Goal: Information Seeking & Learning: Learn about a topic

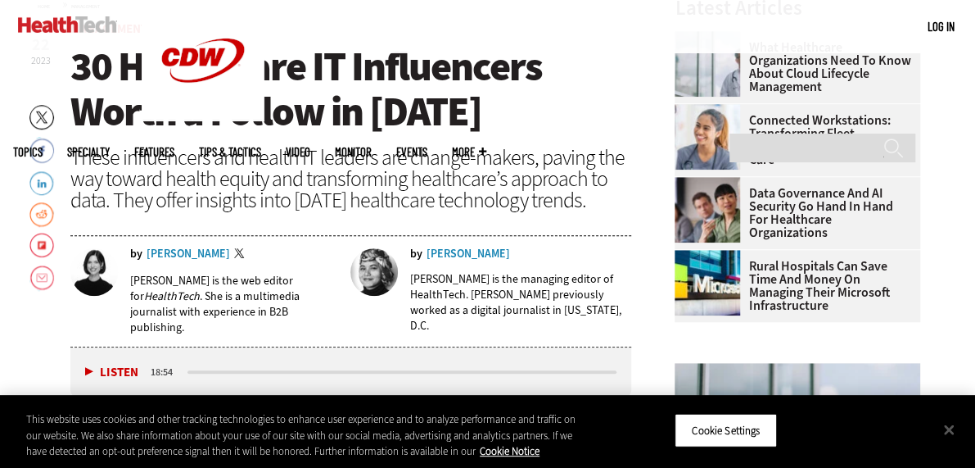
scroll to position [491, 0]
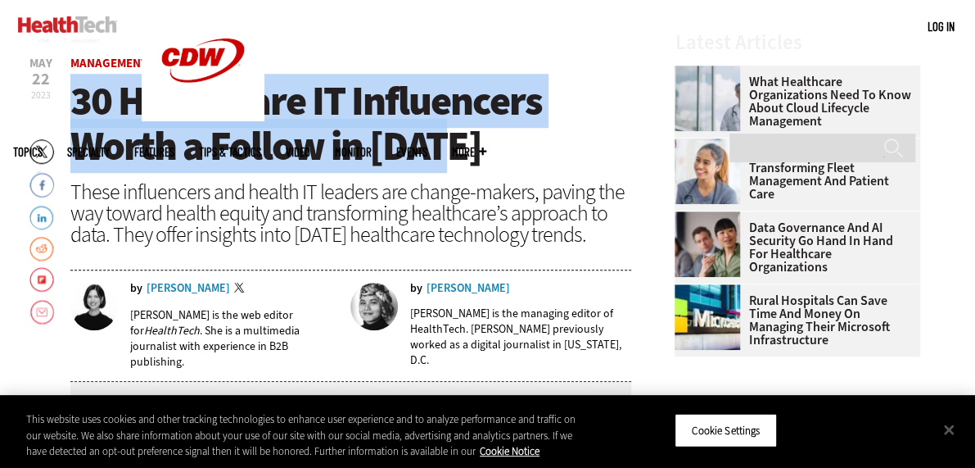
drag, startPoint x: 76, startPoint y: 92, endPoint x: 490, endPoint y: 155, distance: 418.3
click at [490, 155] on h1 "30 Healthcare IT Influencers Worth a Follow in [DATE]" at bounding box center [351, 124] width 562 height 90
copy span "30 Healthcare IT Influencers Worth a Follow in [DATE]"
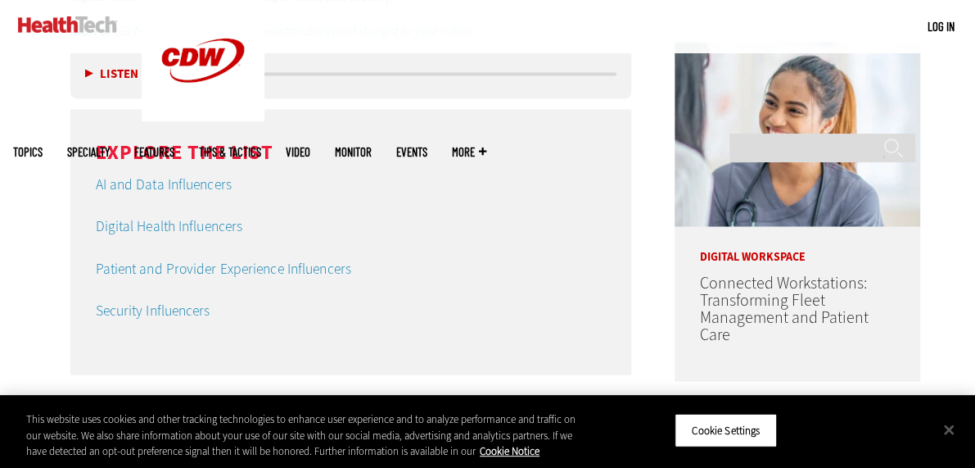
scroll to position [1228, 0]
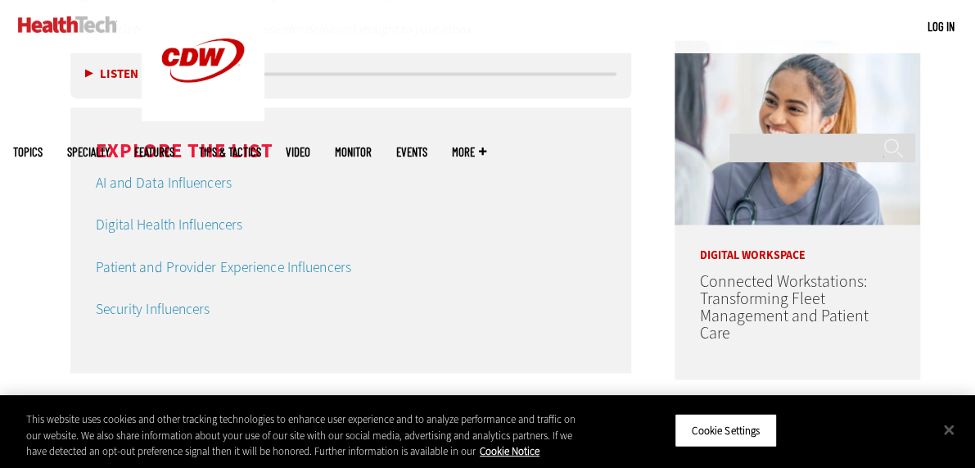
click at [200, 184] on link "AI and Data Influencers" at bounding box center [164, 183] width 136 height 20
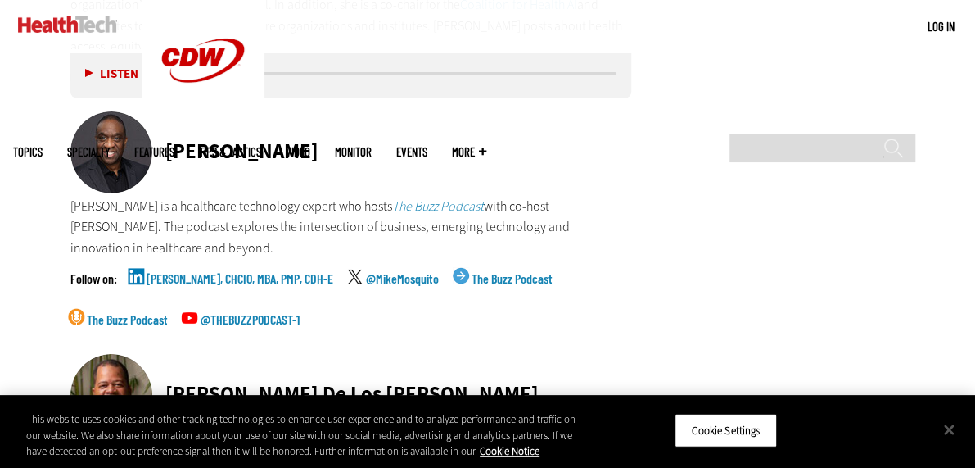
scroll to position [5537, 0]
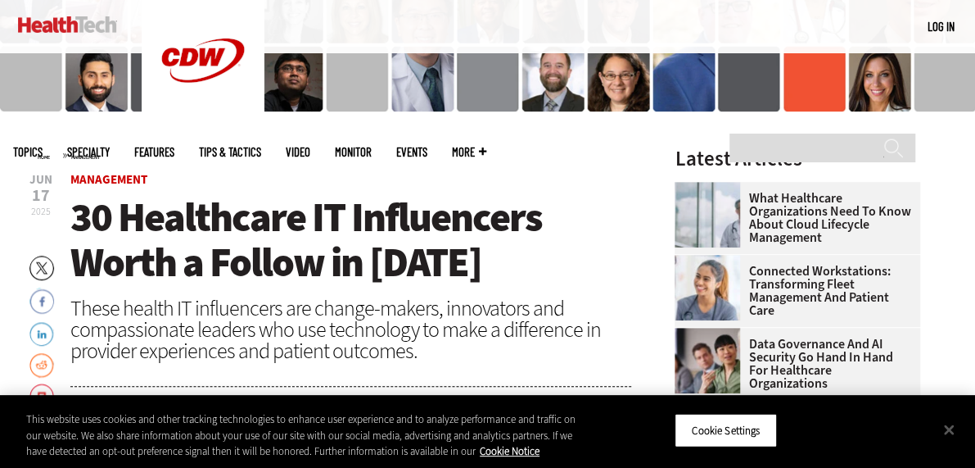
scroll to position [573, 0]
